Goal: Task Accomplishment & Management: Use online tool/utility

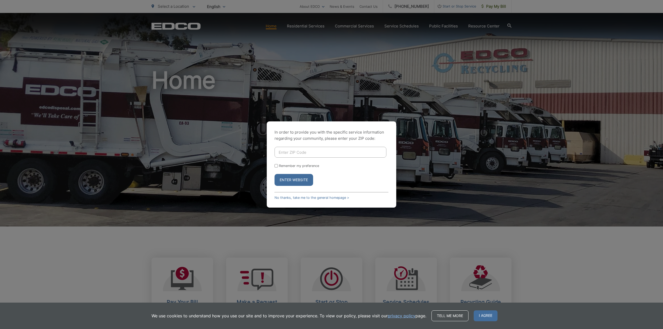
click at [303, 154] on input "Enter ZIP Code" at bounding box center [330, 152] width 112 height 11
type input "92082"
click at [274, 174] on button "Enter Website" at bounding box center [293, 180] width 39 height 12
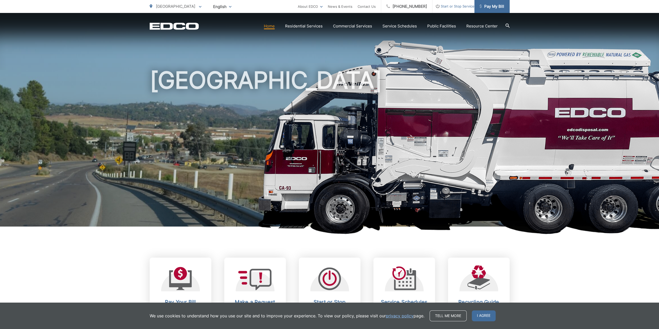
click at [494, 6] on span "Pay My Bill" at bounding box center [491, 6] width 25 height 6
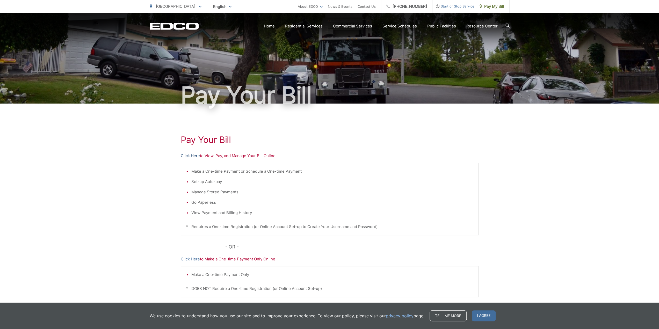
click at [194, 157] on link "Click Here" at bounding box center [190, 156] width 19 height 6
